Goal: Task Accomplishment & Management: Use online tool/utility

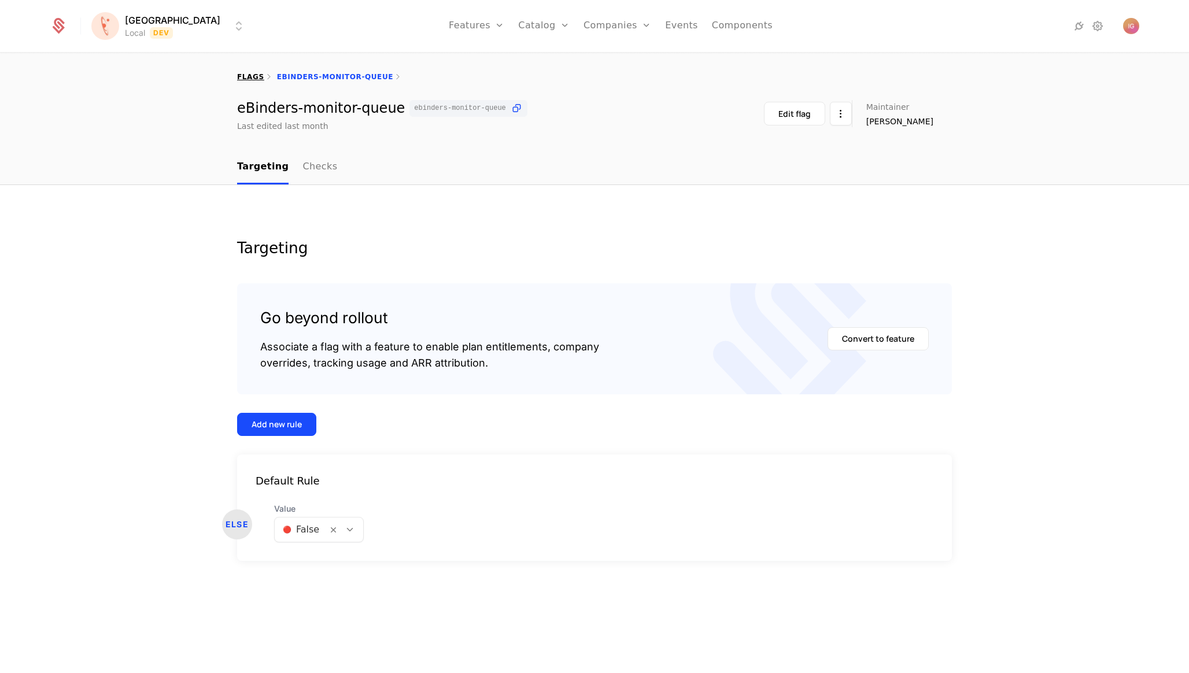
click at [247, 73] on link "flags" at bounding box center [250, 77] width 27 height 8
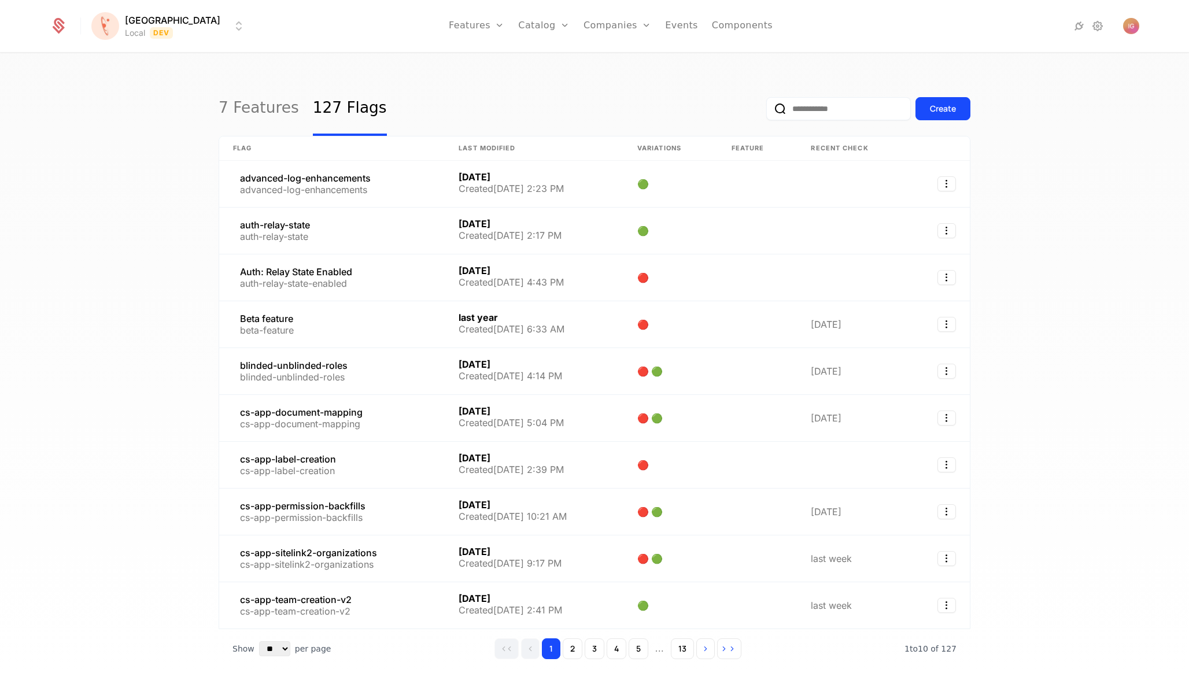
click at [825, 102] on input "email" at bounding box center [838, 108] width 145 height 23
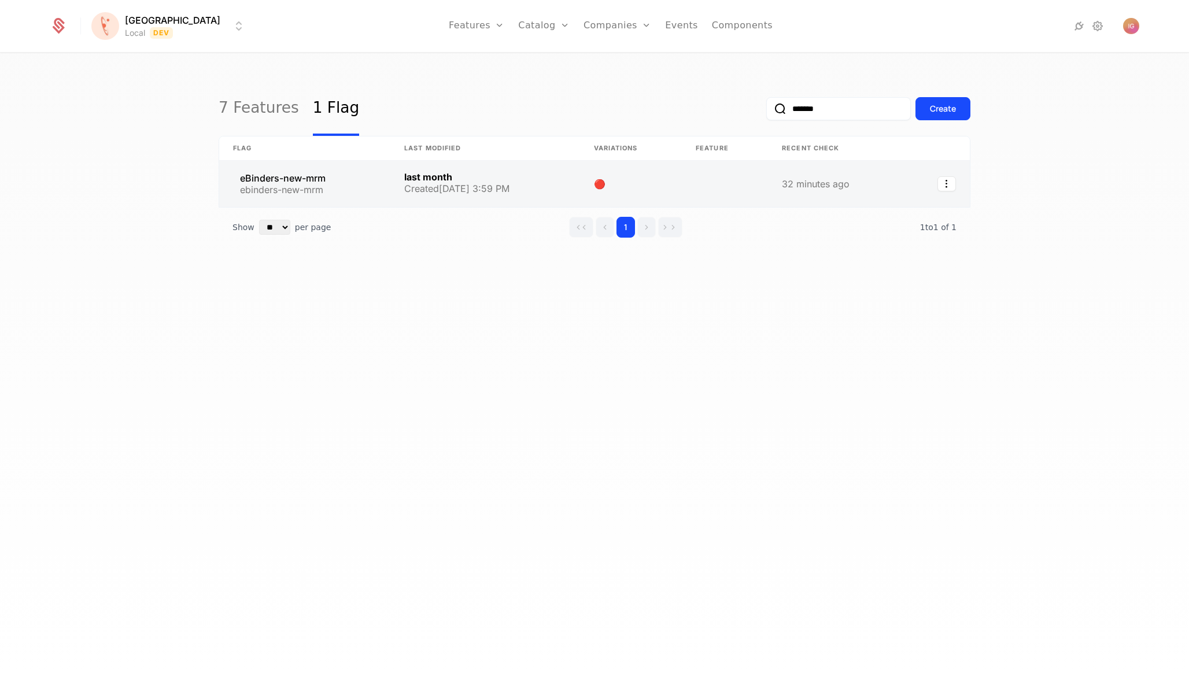
type input "*******"
click at [292, 164] on link at bounding box center [304, 184] width 171 height 46
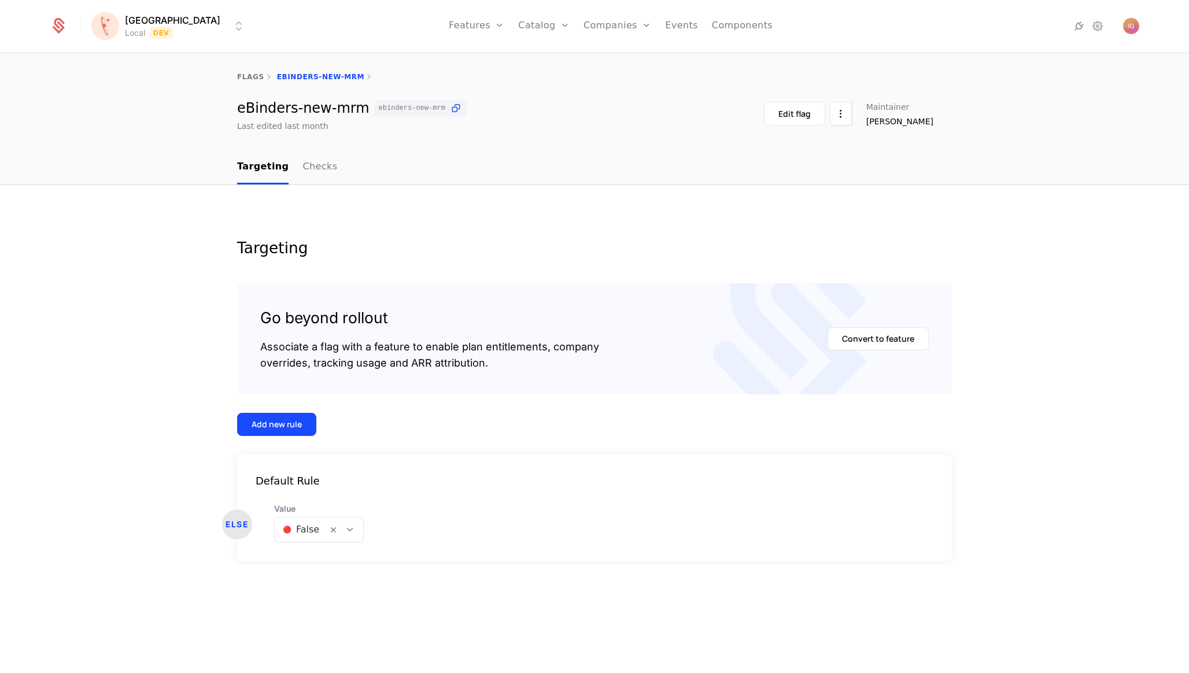
click at [287, 522] on div at bounding box center [301, 530] width 36 height 16
click at [300, 499] on span "🟢 True" at bounding box center [291, 504] width 35 height 10
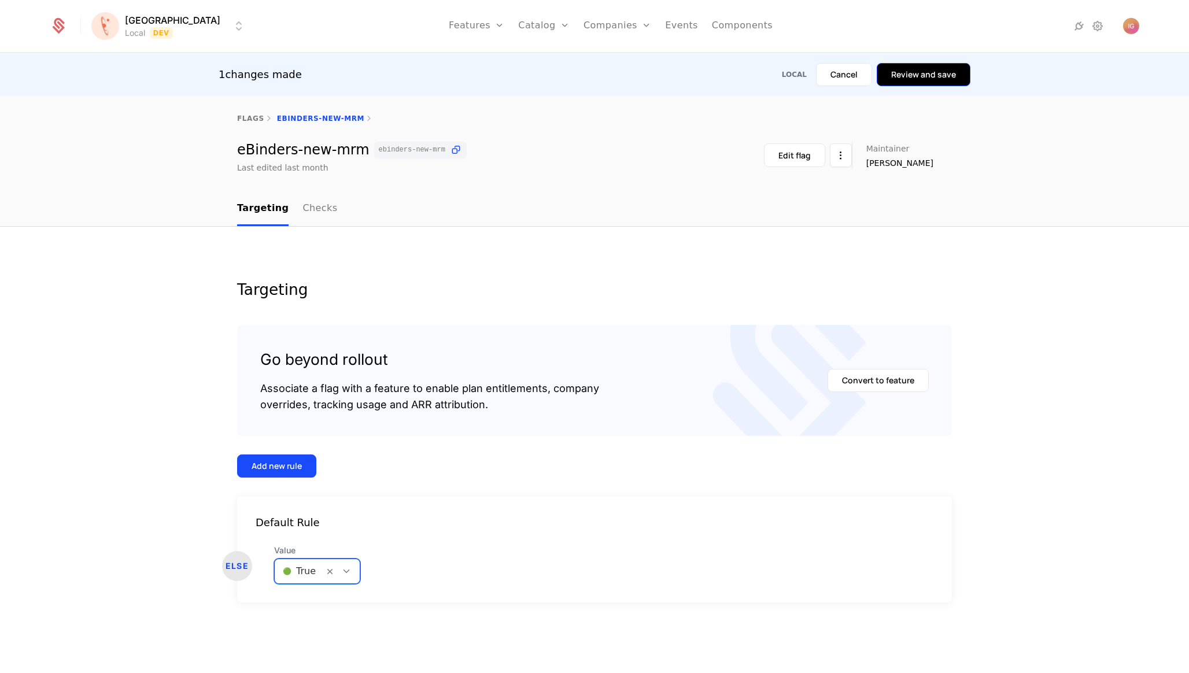
click at [937, 75] on button "Review and save" at bounding box center [924, 74] width 94 height 23
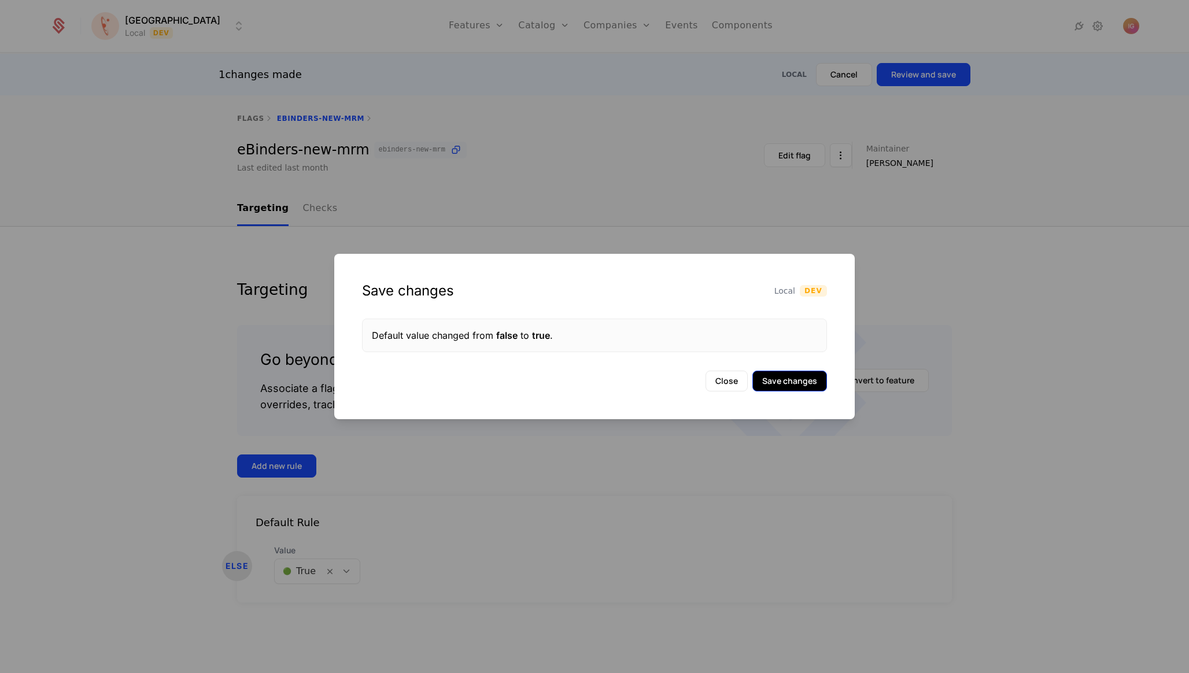
click at [796, 371] on button "Save changes" at bounding box center [789, 381] width 75 height 21
